Goal: Transaction & Acquisition: Purchase product/service

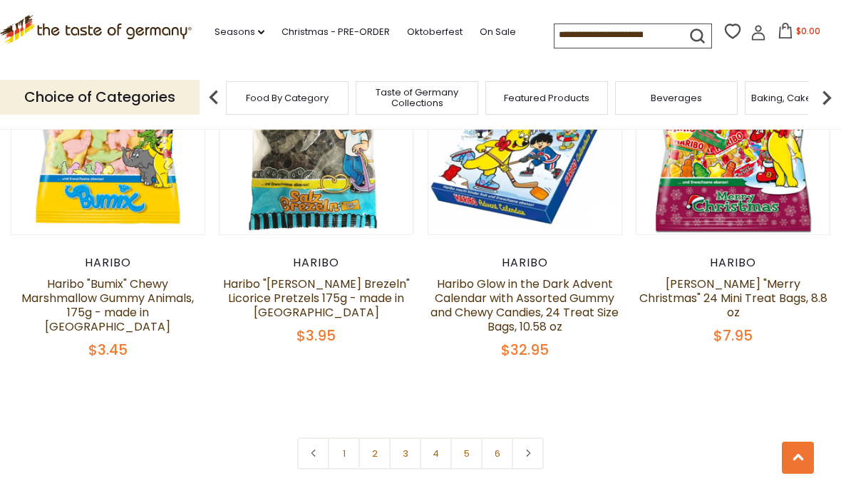
scroll to position [2956, 0]
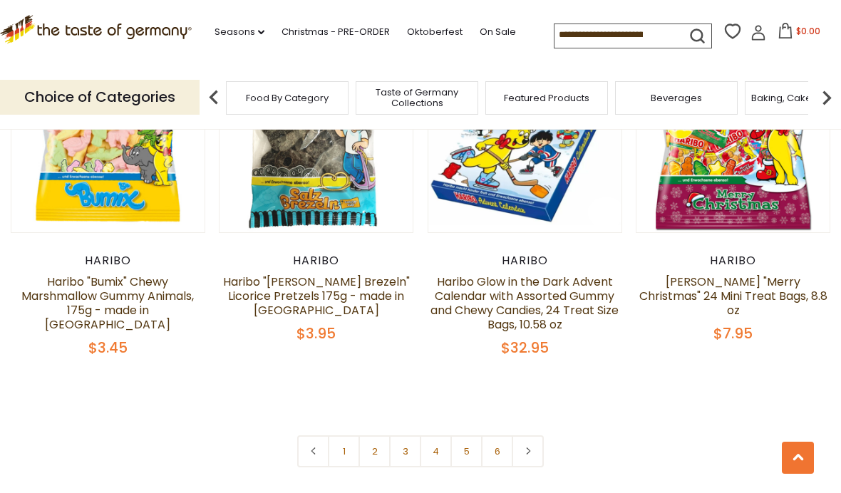
click at [526, 435] on link at bounding box center [527, 451] width 32 height 32
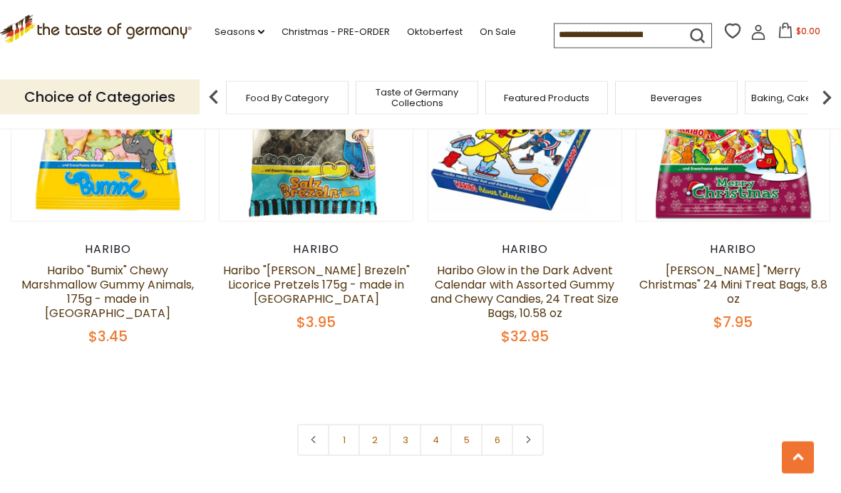
scroll to position [2968, 0]
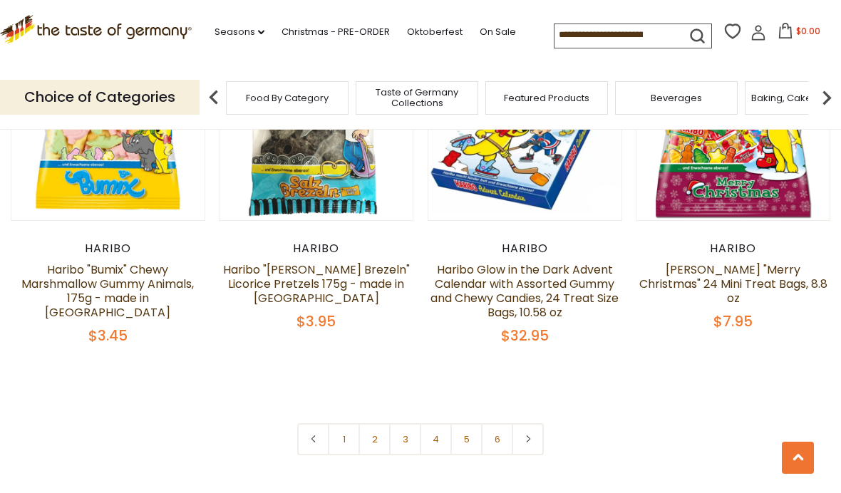
click at [526, 423] on link at bounding box center [527, 439] width 32 height 32
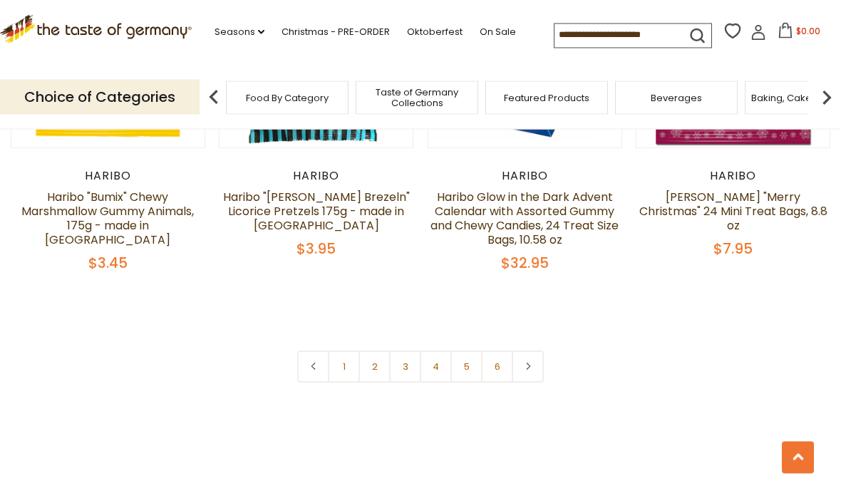
scroll to position [3042, 0]
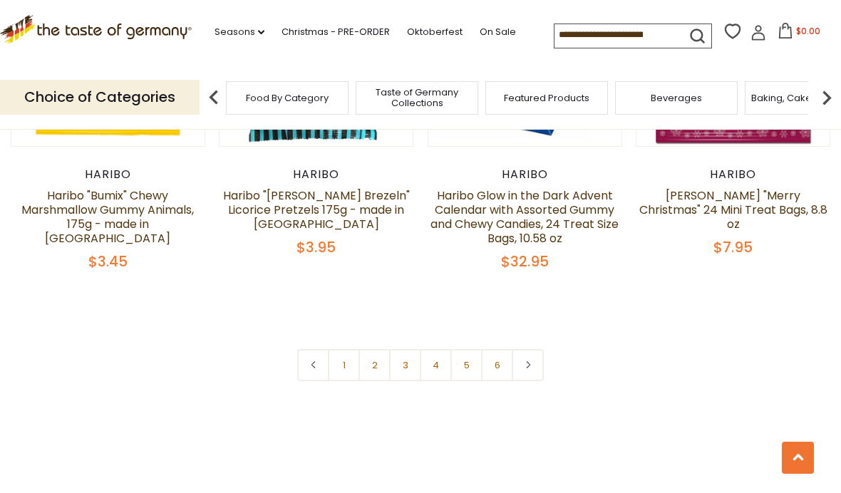
click at [527, 361] on use at bounding box center [528, 364] width 4 height 7
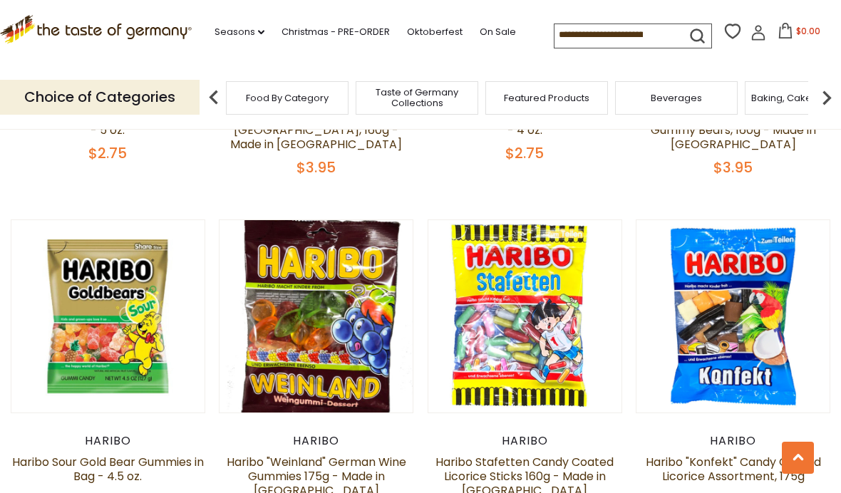
scroll to position [1402, 0]
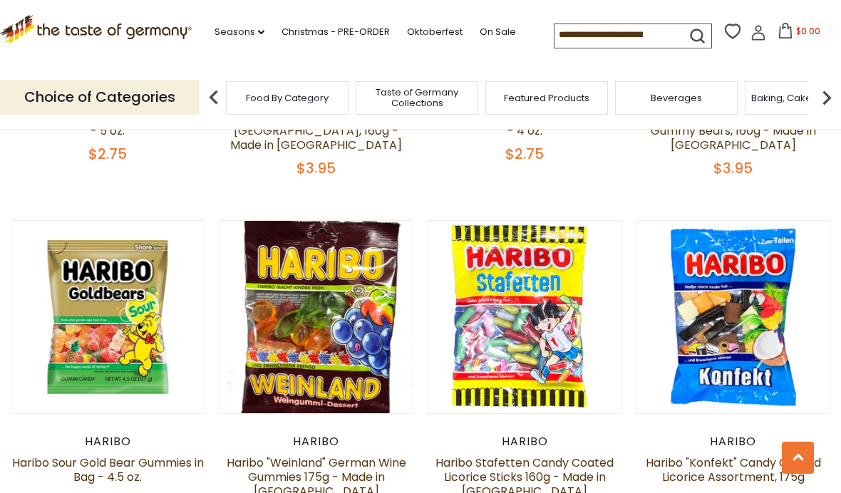
click at [554, 32] on input at bounding box center [614, 34] width 120 height 20
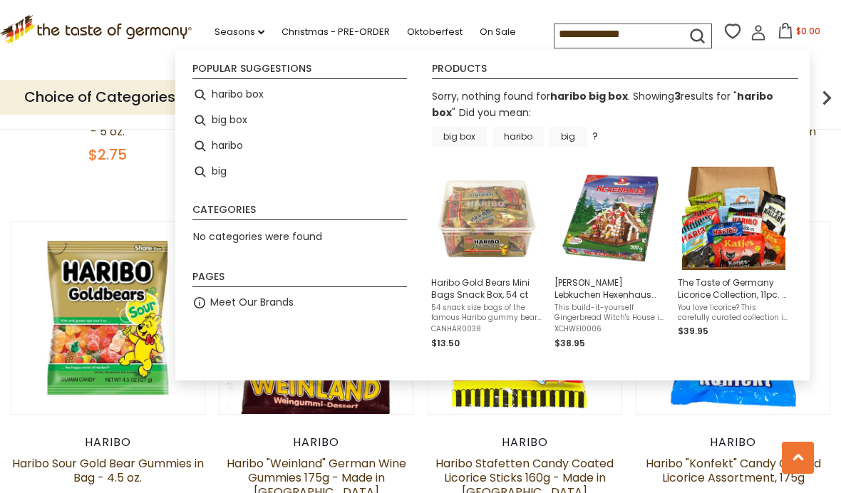
click at [224, 93] on li "haribo box" at bounding box center [300, 95] width 226 height 26
type input "**********"
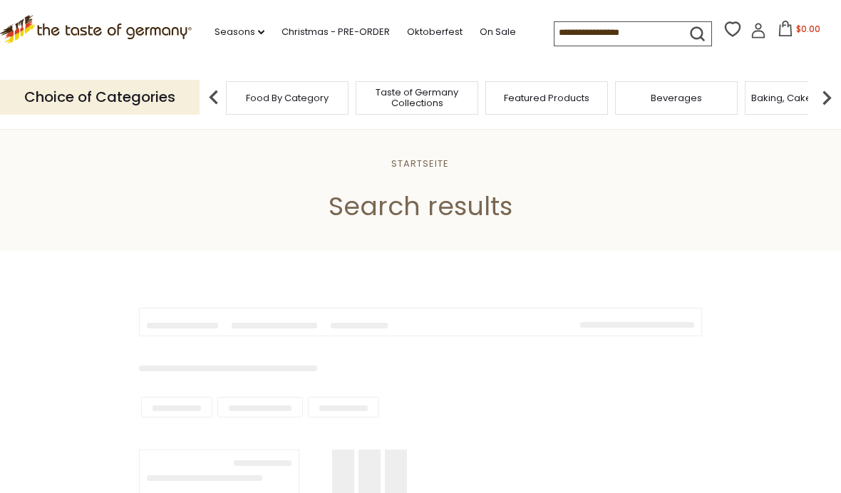
type input "**********"
